Goal: Task Accomplishment & Management: Manage account settings

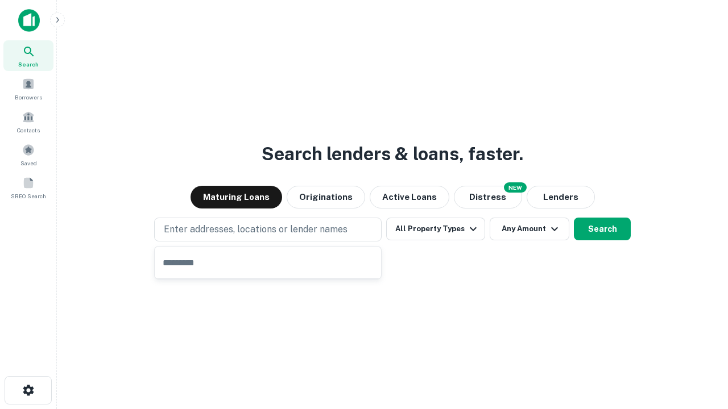
type input "**********"
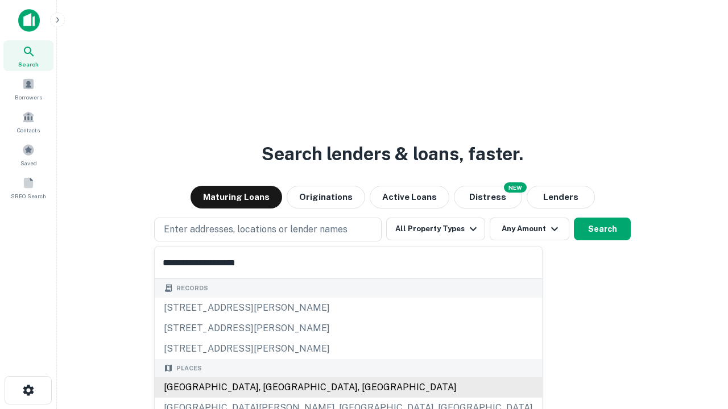
click at [272, 388] on div "[GEOGRAPHIC_DATA], [GEOGRAPHIC_DATA], [GEOGRAPHIC_DATA]" at bounding box center [348, 388] width 387 height 20
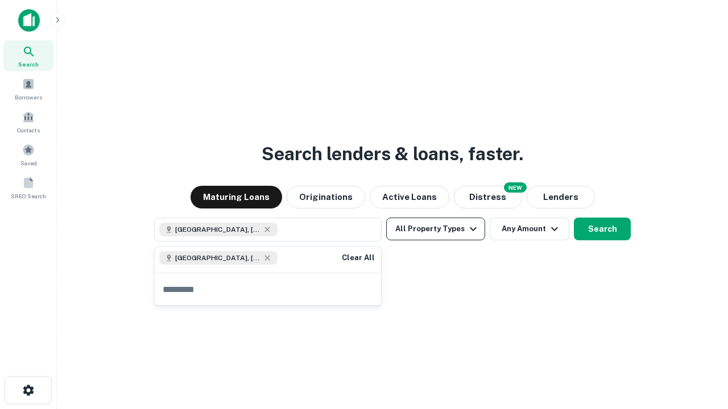
click at [435, 229] on button "All Property Types" at bounding box center [435, 229] width 99 height 23
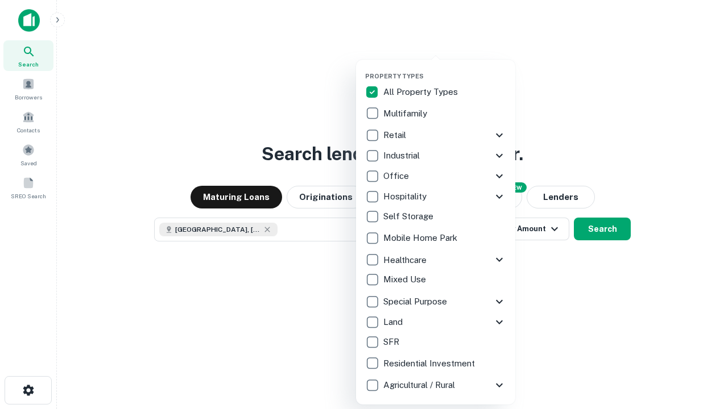
click at [445, 69] on button "button" at bounding box center [444, 69] width 159 height 1
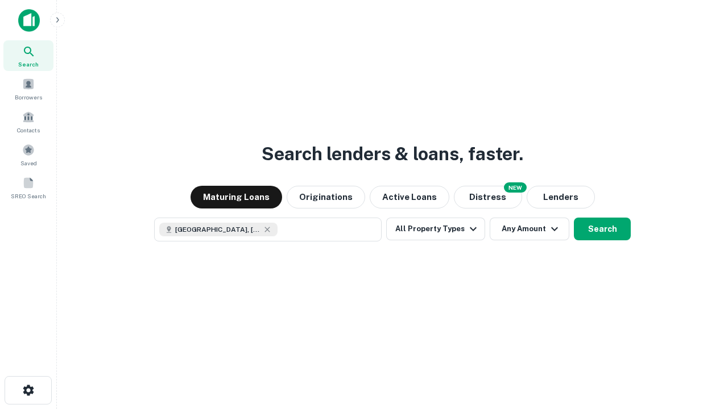
scroll to position [18, 0]
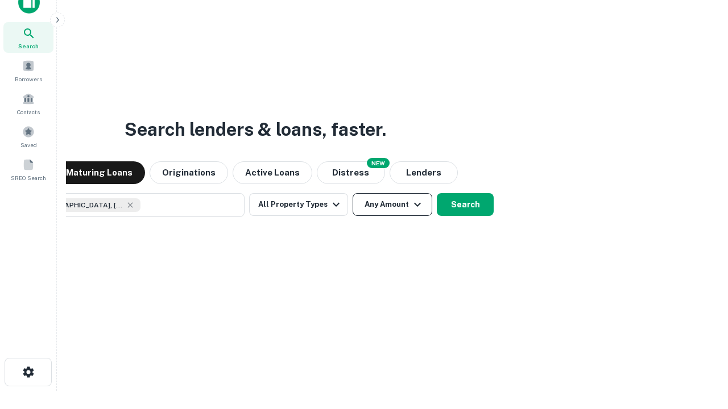
click at [352, 193] on button "Any Amount" at bounding box center [392, 204] width 80 height 23
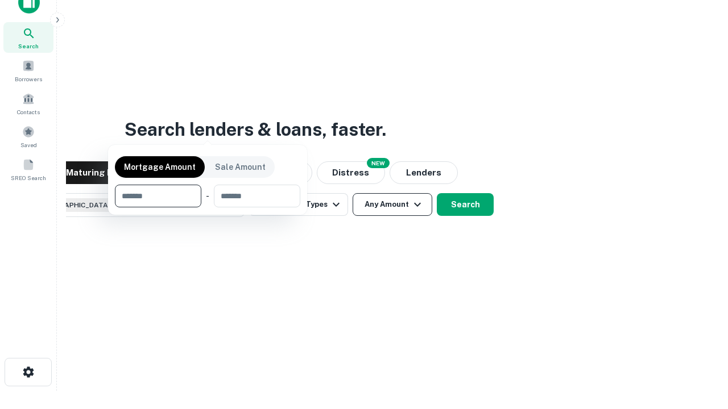
scroll to position [82, 322]
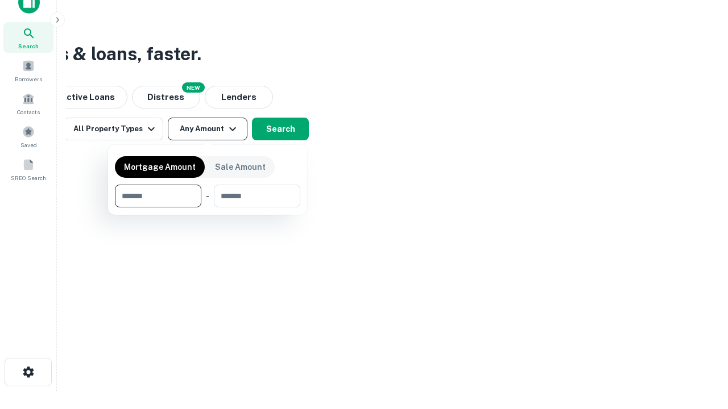
type input "*******"
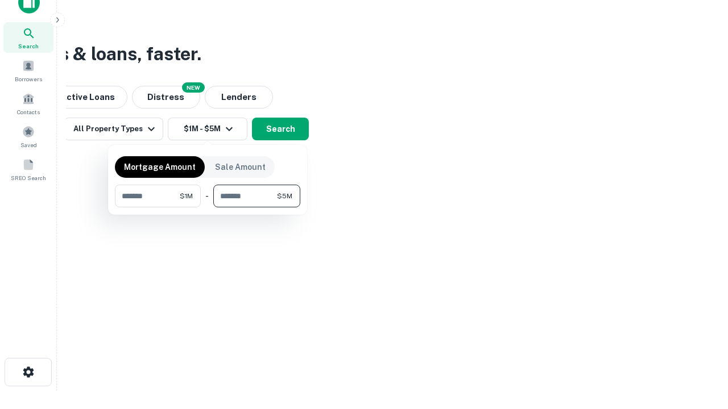
type input "*******"
click at [208, 208] on button "button" at bounding box center [207, 208] width 185 height 1
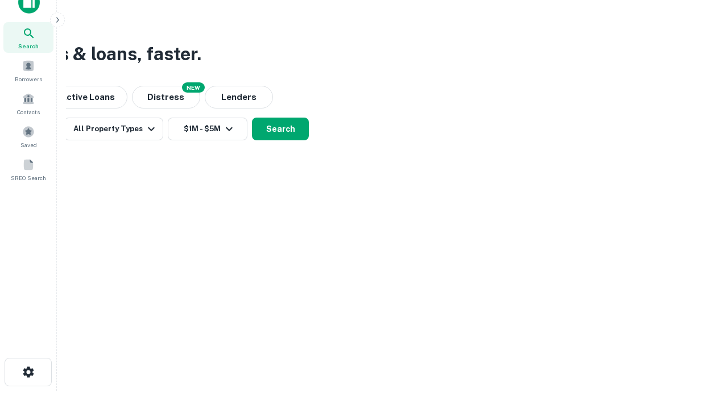
scroll to position [18, 0]
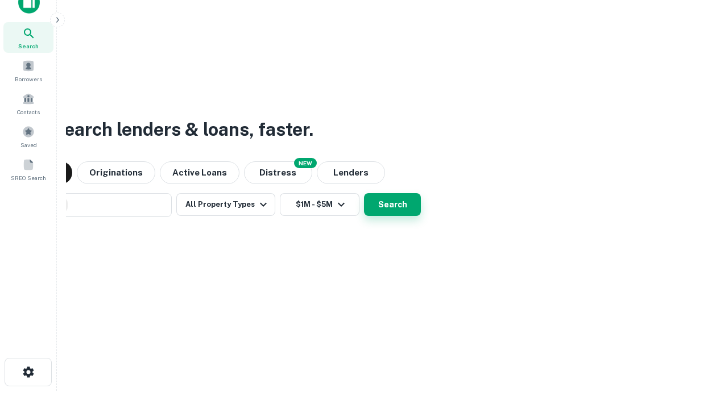
click at [364, 193] on button "Search" at bounding box center [392, 204] width 57 height 23
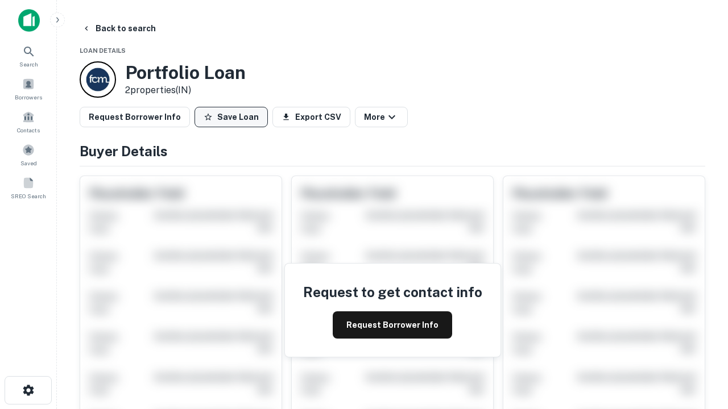
click at [231, 117] on button "Save Loan" at bounding box center [230, 117] width 73 height 20
click at [234, 117] on button "Loan Saved" at bounding box center [233, 117] width 78 height 20
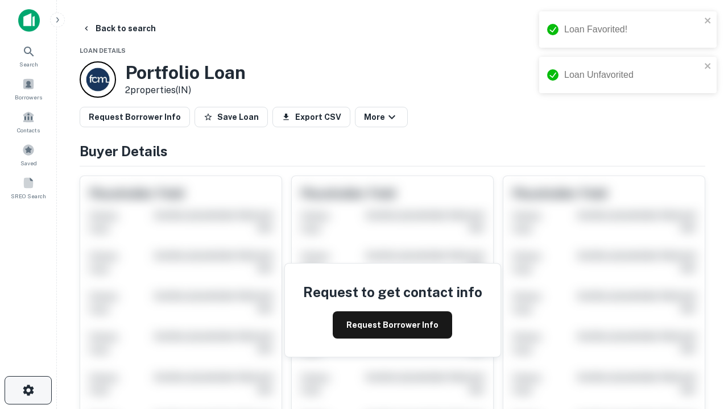
click at [28, 391] on icon "button" at bounding box center [29, 391] width 14 height 14
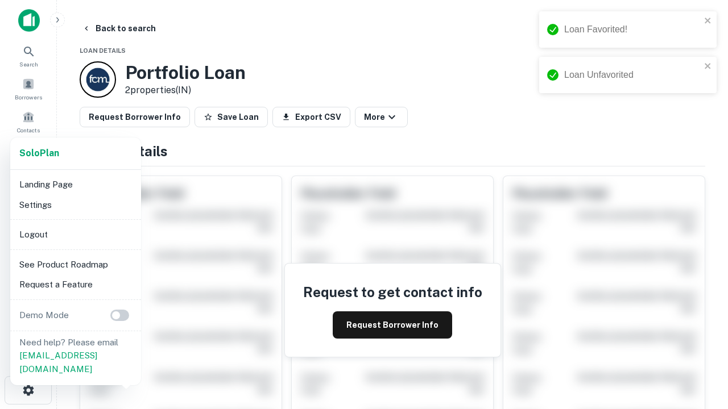
click at [75, 234] on li "Logout" at bounding box center [76, 235] width 122 height 20
